Goal: Check status

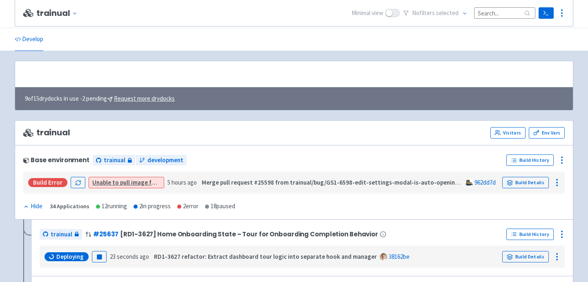
scroll to position [126, 0]
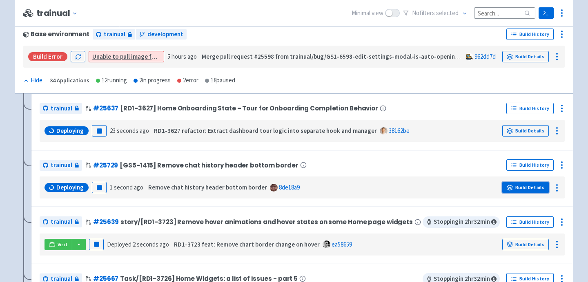
click at [505, 186] on link "Build Details" at bounding box center [525, 187] width 47 height 11
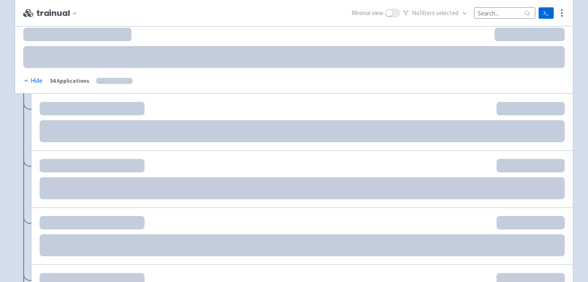
scroll to position [136, 0]
